Goal: Task Accomplishment & Management: Manage account settings

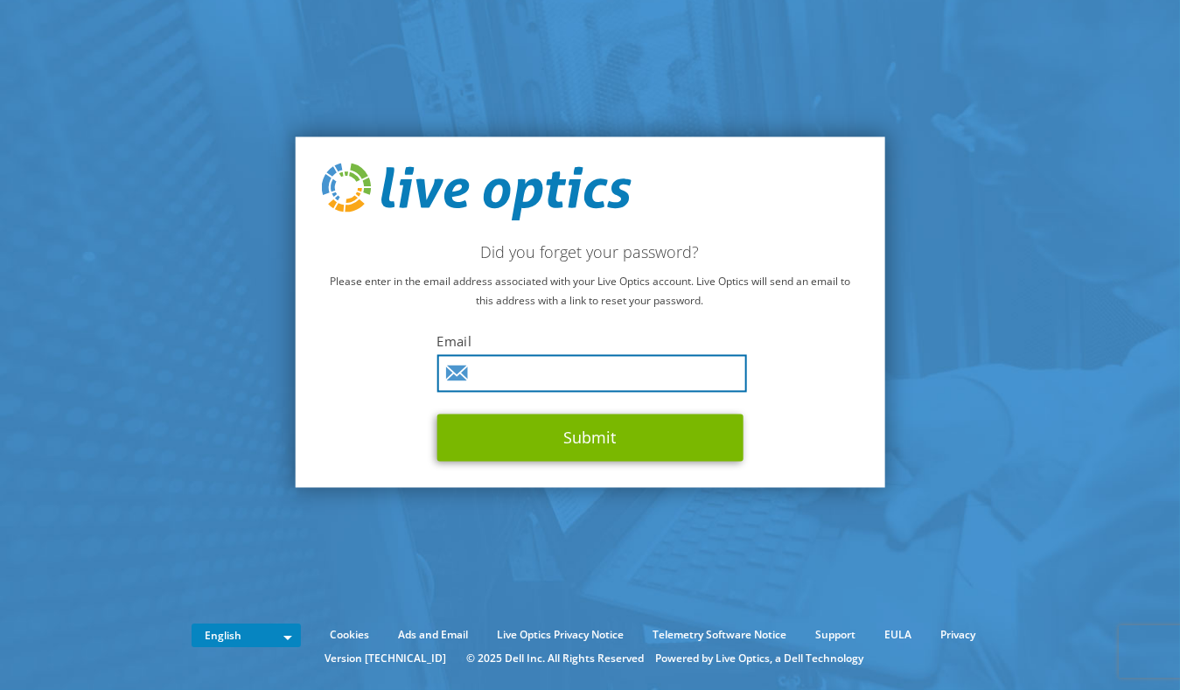
click at [518, 379] on input "text" at bounding box center [592, 373] width 310 height 38
type input "J"
type input "[PERSON_NAME][EMAIL_ADDRESS][PERSON_NAME][DOMAIN_NAME]"
click at [437, 414] on button "Submit" at bounding box center [590, 437] width 306 height 47
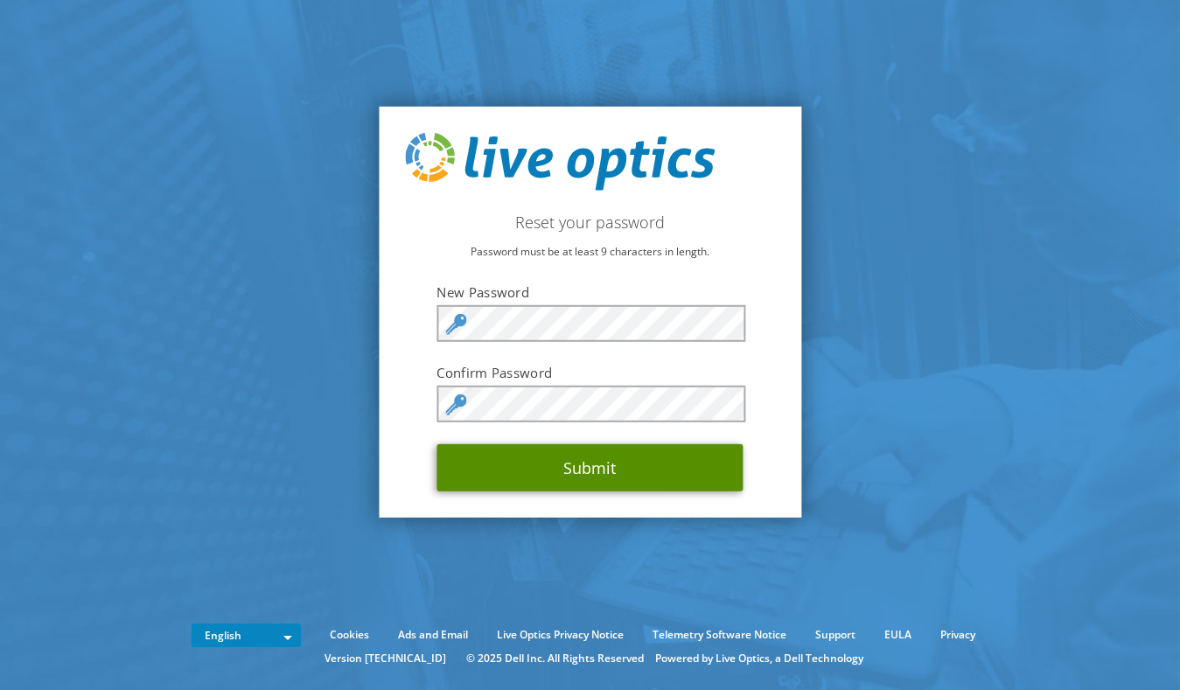
click at [605, 470] on button "Submit" at bounding box center [590, 467] width 306 height 47
